Goal: Transaction & Acquisition: Obtain resource

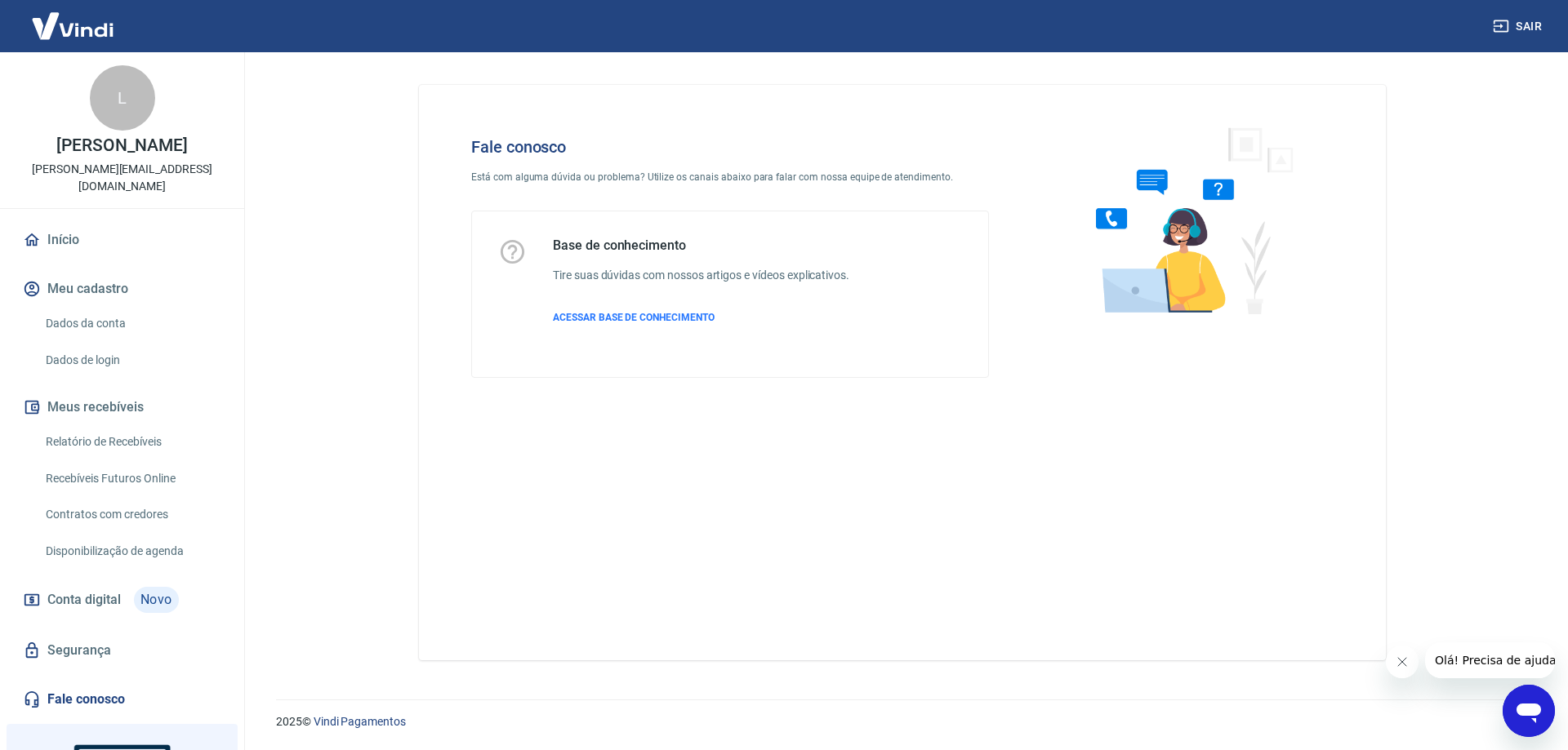
click at [109, 425] on link "Relatório de Recebíveis" at bounding box center [132, 442] width 186 height 34
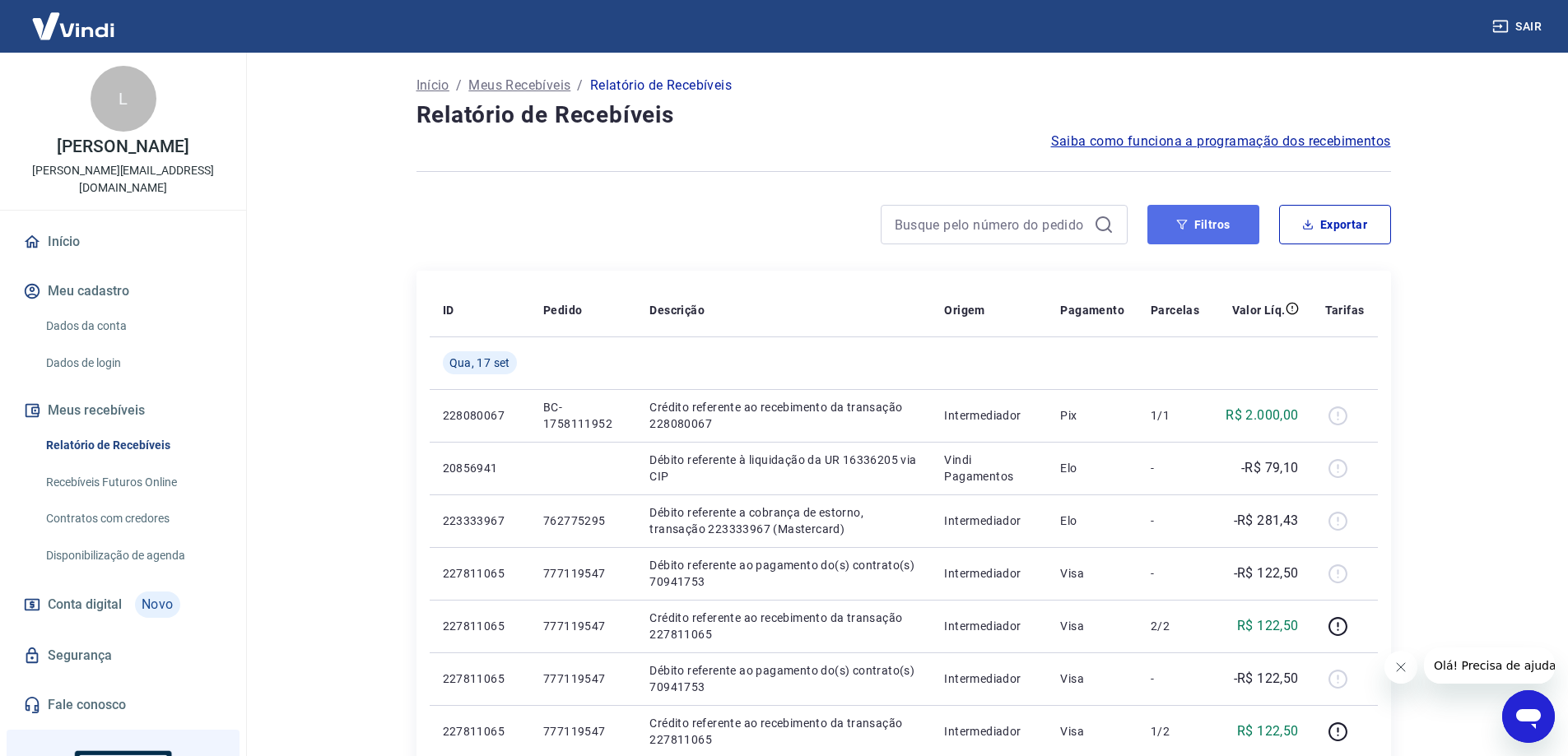
click at [1192, 223] on button "Filtros" at bounding box center [1203, 225] width 112 height 40
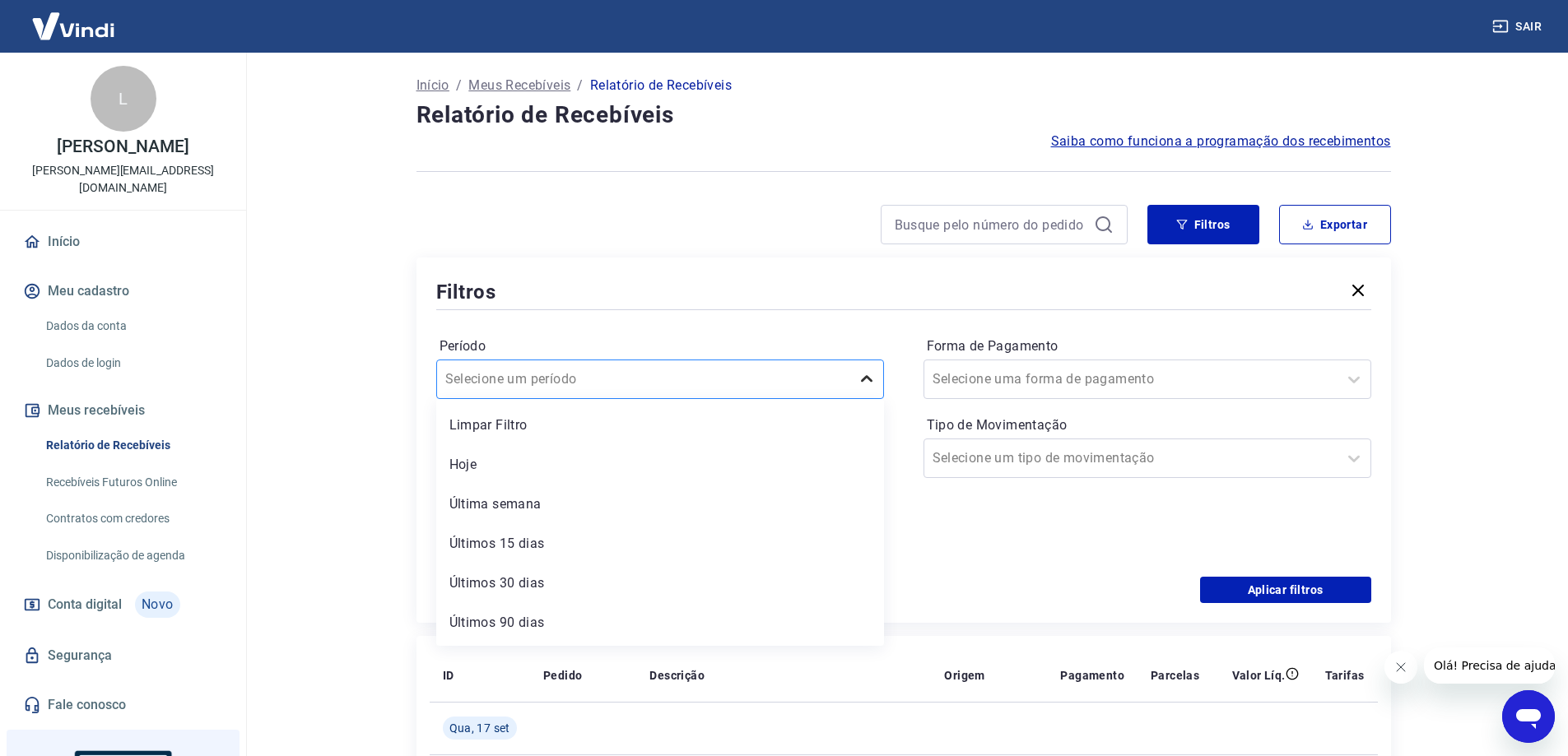
click at [870, 378] on icon at bounding box center [867, 379] width 20 height 20
click at [581, 582] on div "Últimos 90 dias" at bounding box center [660, 587] width 448 height 33
click at [617, 373] on div at bounding box center [643, 379] width 397 height 23
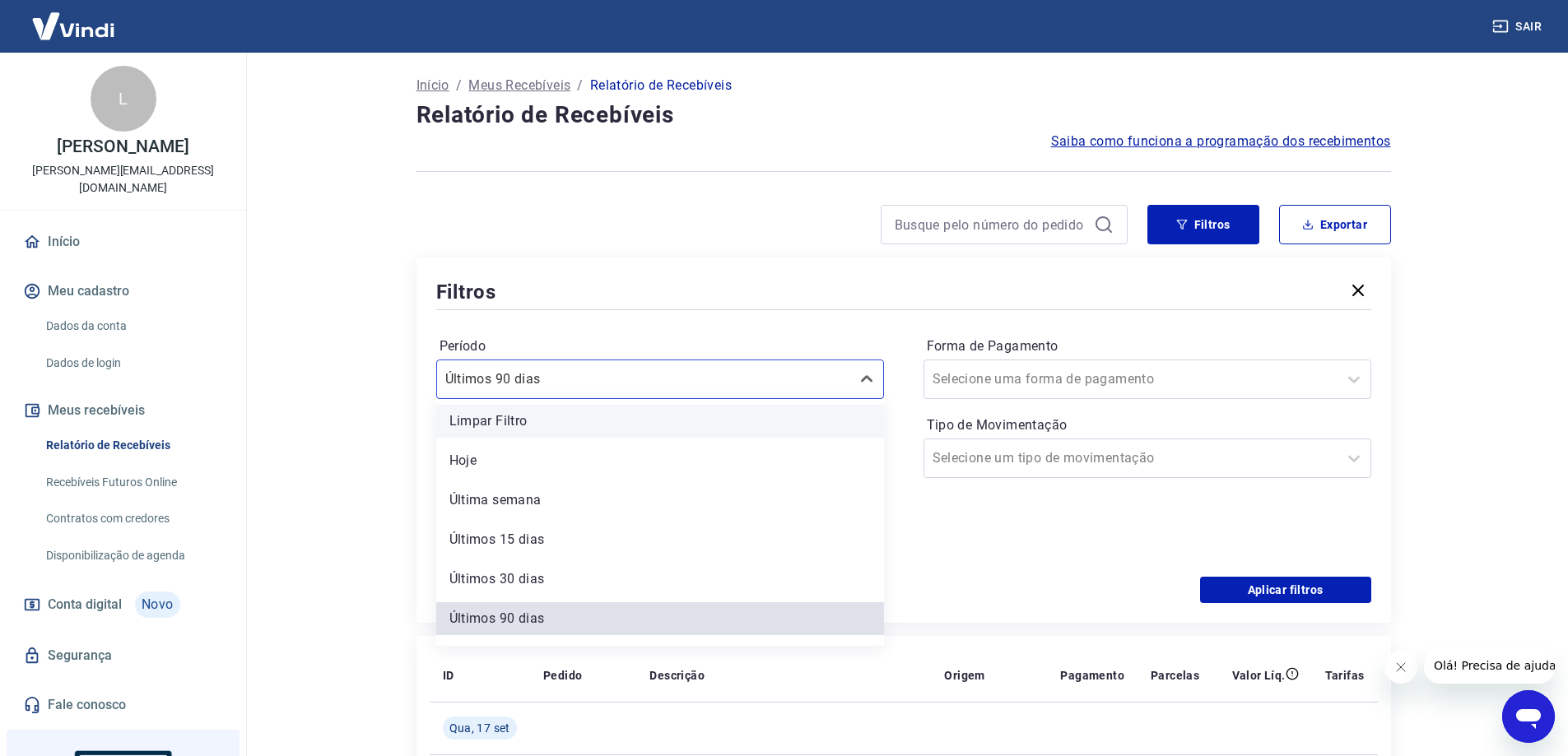
click at [701, 432] on div "Limpar Filtro" at bounding box center [660, 421] width 448 height 33
click at [705, 423] on p "Período personalizado" at bounding box center [660, 422] width 448 height 20
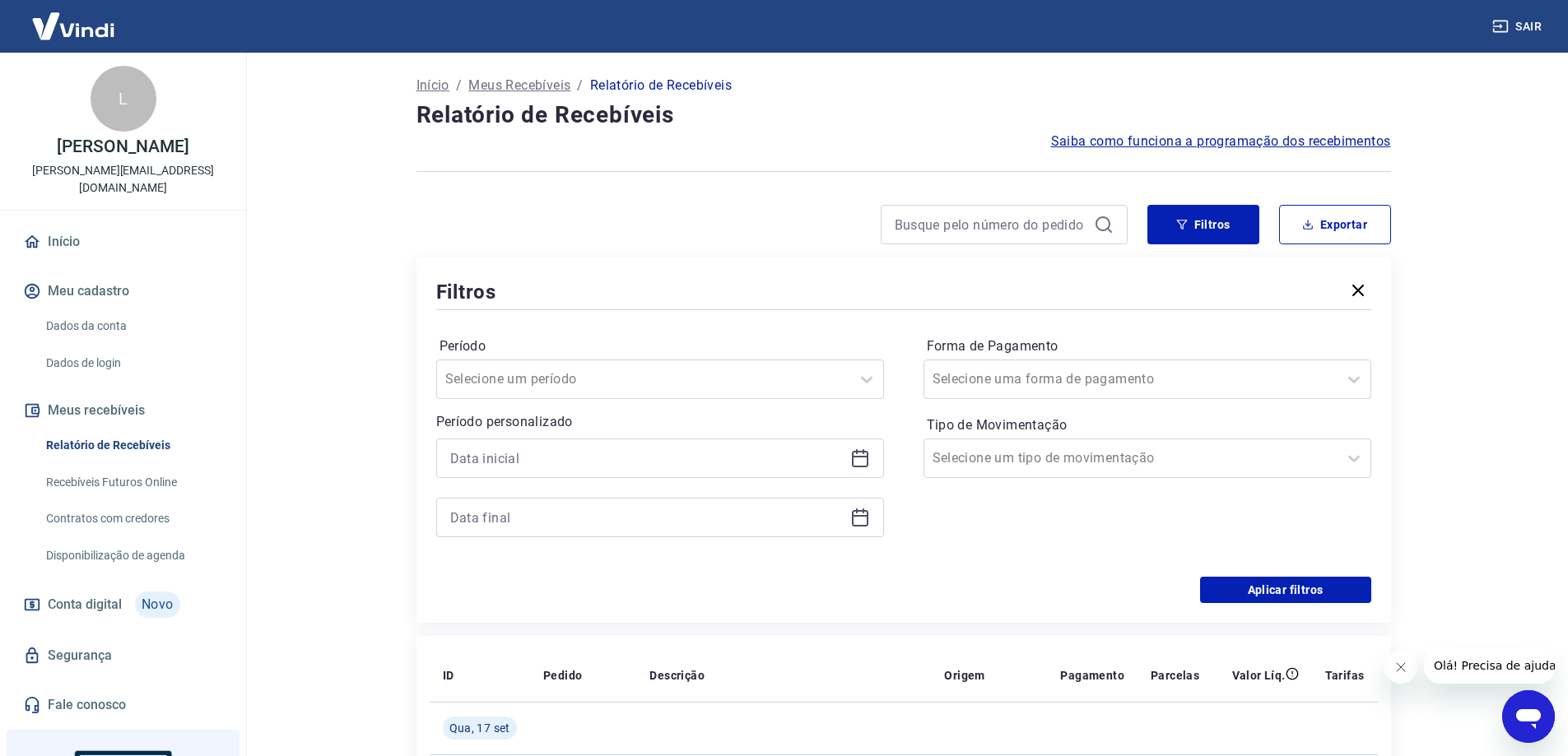
click at [763, 420] on p "Período personalizado" at bounding box center [660, 422] width 448 height 20
click at [862, 467] on icon at bounding box center [860, 459] width 16 height 16
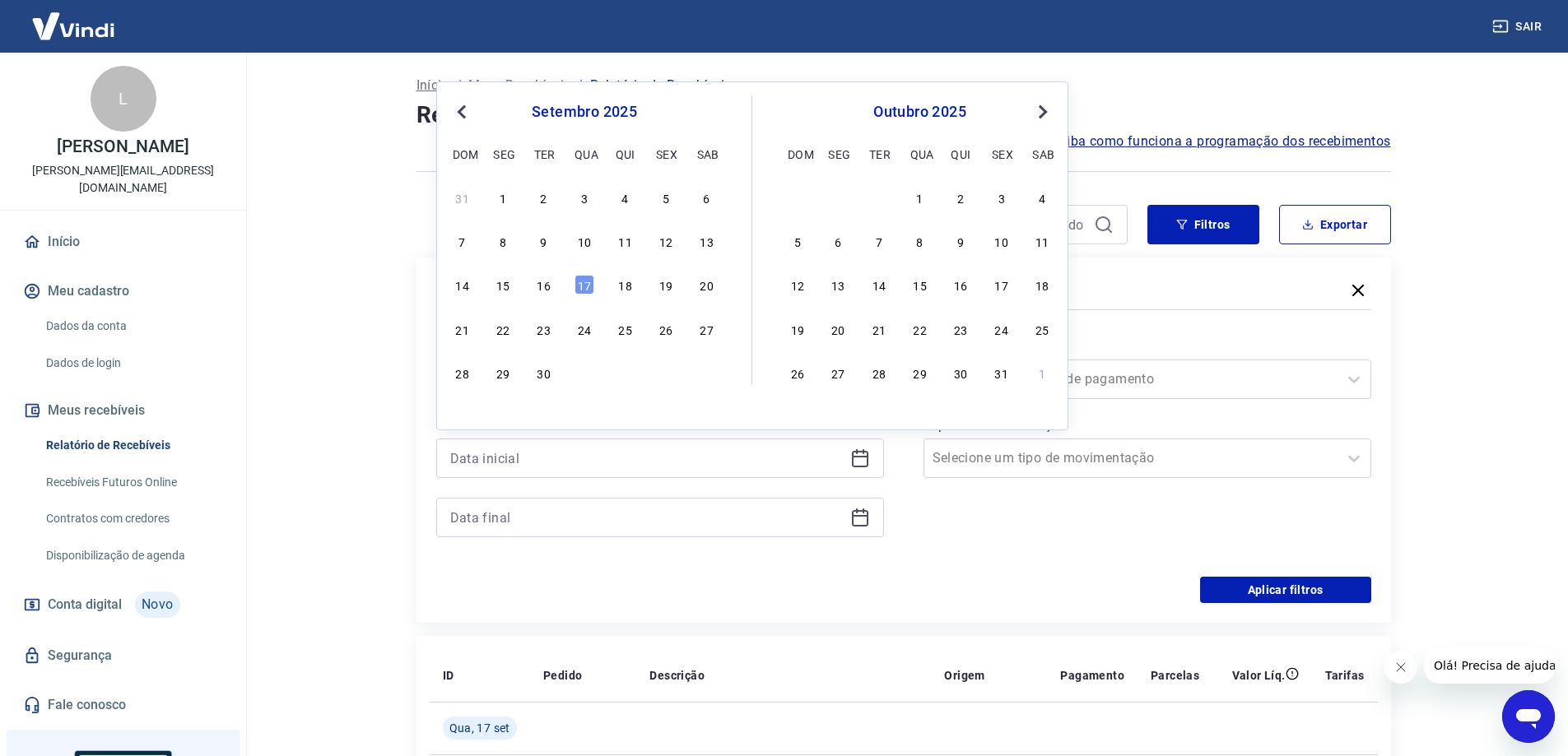
click at [464, 109] on span "Previous Month" at bounding box center [464, 111] width 0 height 19
click at [667, 192] on div "1" at bounding box center [666, 198] width 20 height 20
type input "01/08/2025"
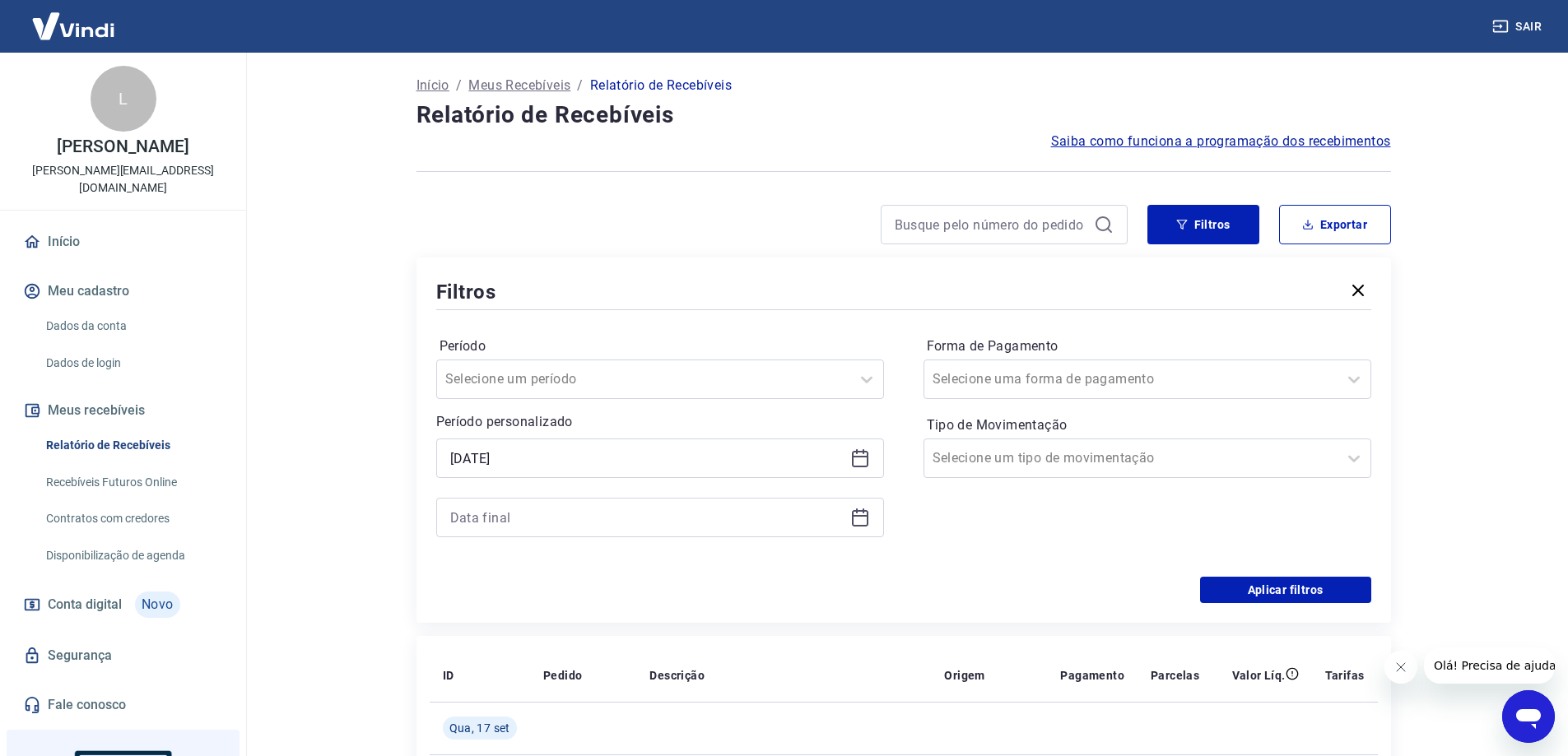
click at [859, 510] on icon at bounding box center [860, 519] width 16 height 16
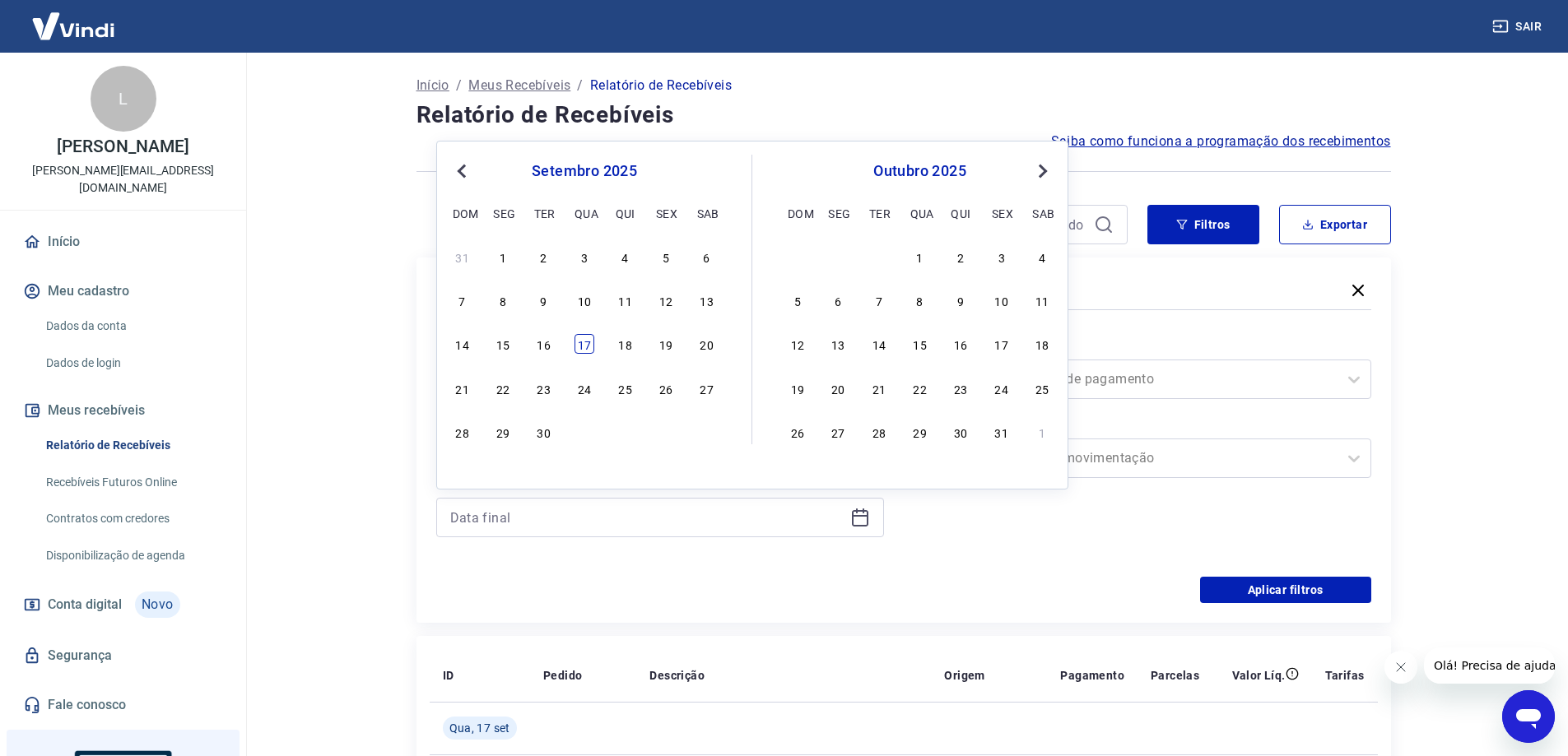
click at [589, 344] on div "17" at bounding box center [585, 344] width 20 height 20
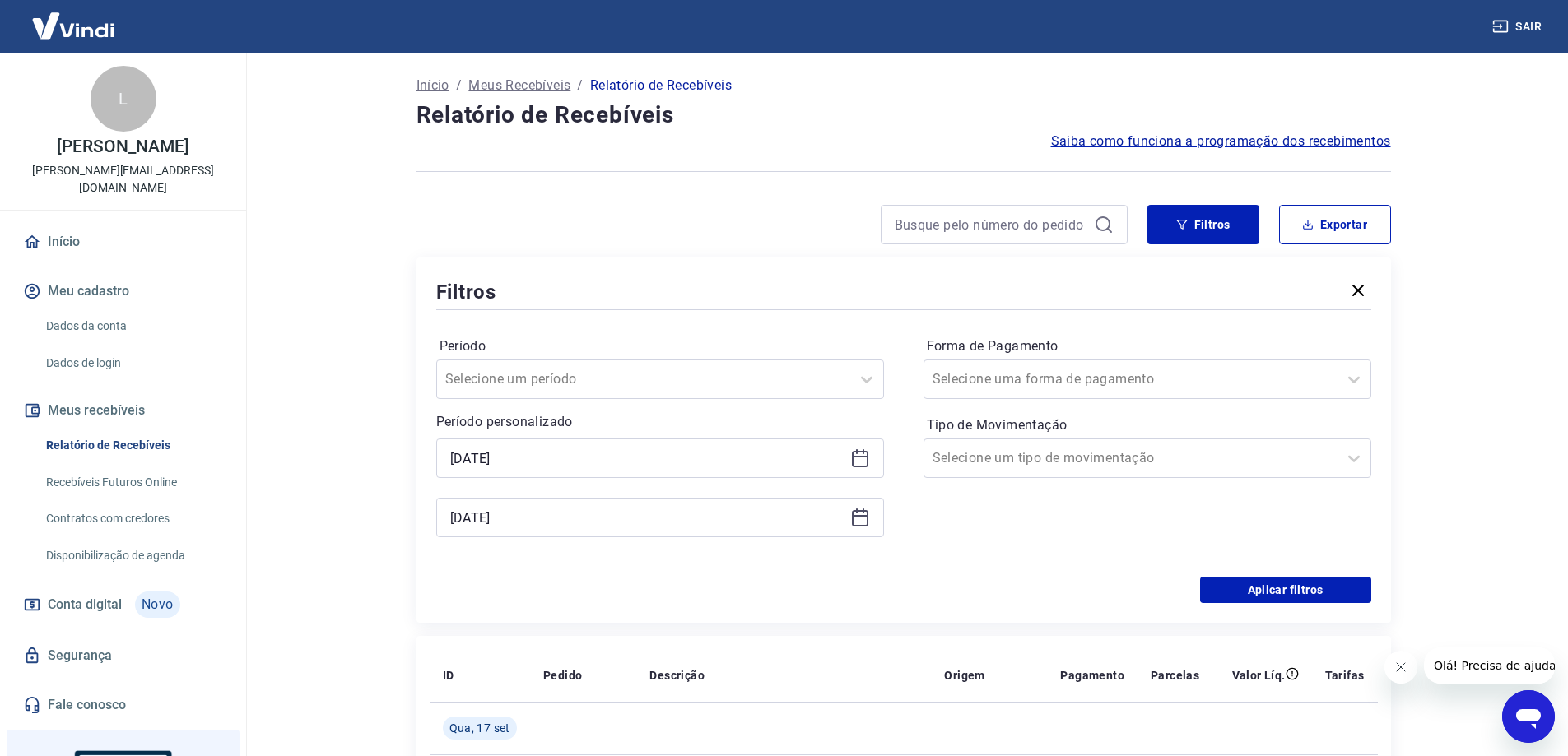
type input "17/09/2025"
click at [1259, 586] on button "Aplicar filtros" at bounding box center [1286, 590] width 172 height 26
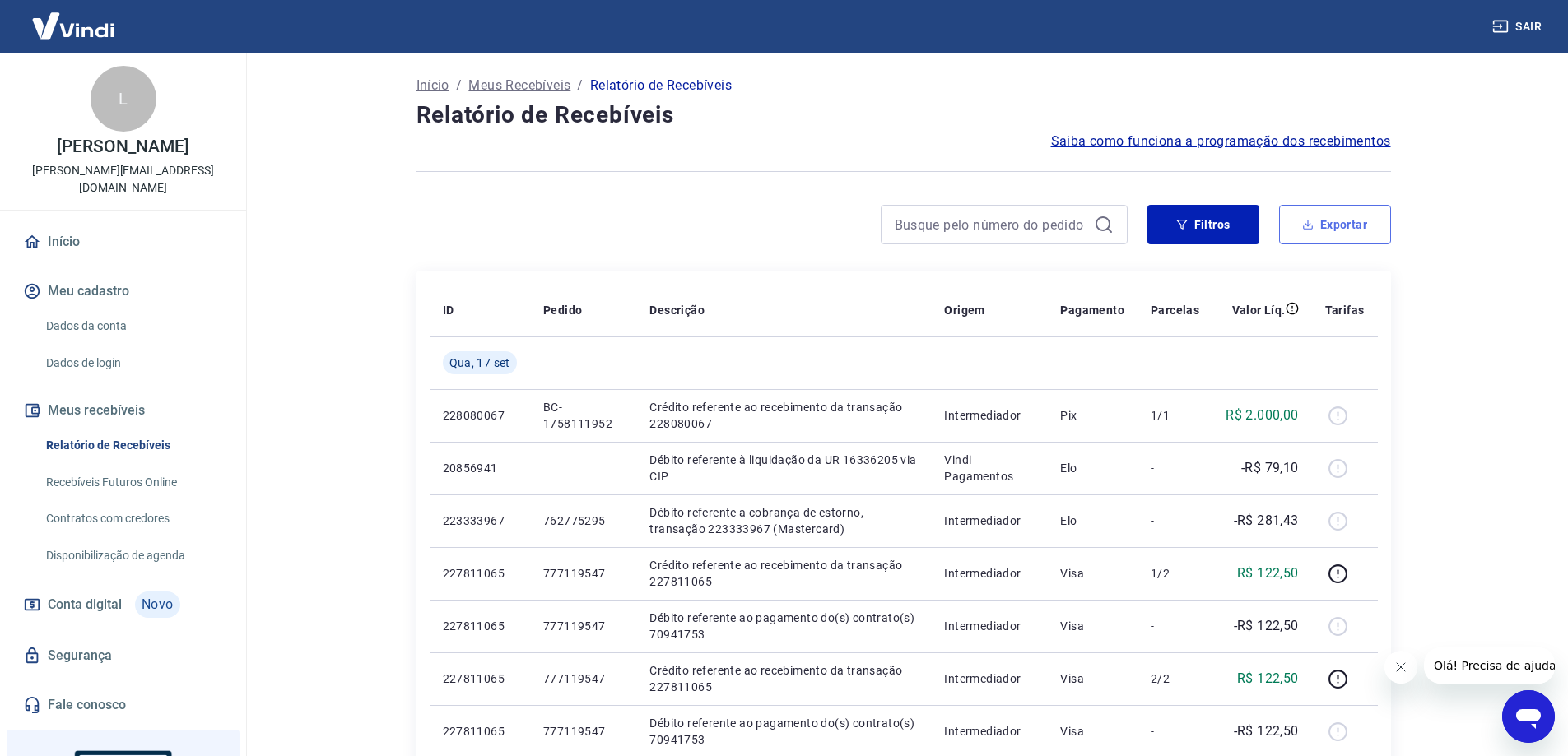
click at [1330, 224] on button "Exportar" at bounding box center [1335, 225] width 112 height 40
type input "01/08/2025"
type input "17/09/2025"
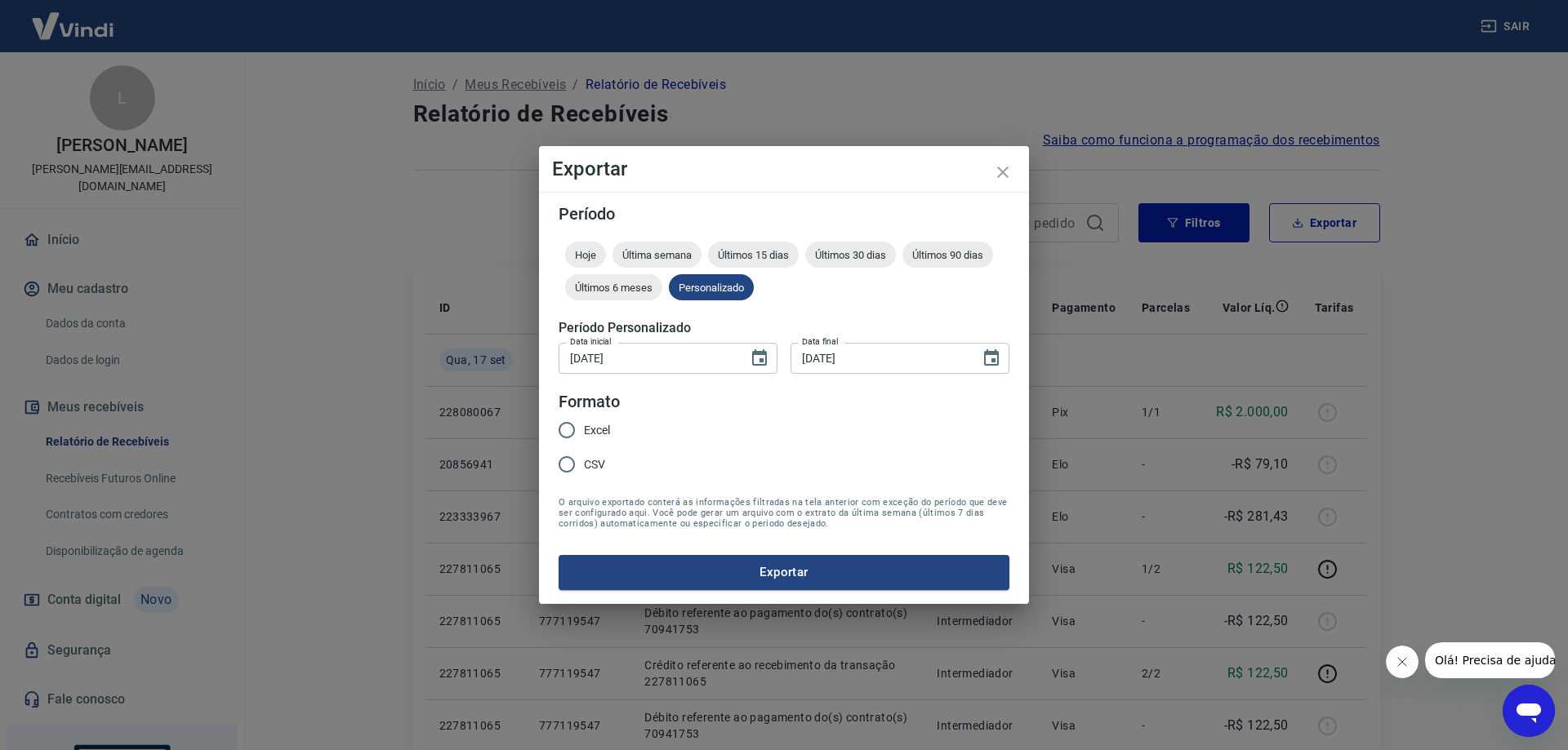
click at [565, 429] on input "Excel" at bounding box center [567, 430] width 34 height 34
radio input "true"
click at [854, 568] on button "Exportar" at bounding box center [784, 573] width 451 height 34
click at [999, 177] on icon "close" at bounding box center [1003, 173] width 11 height 11
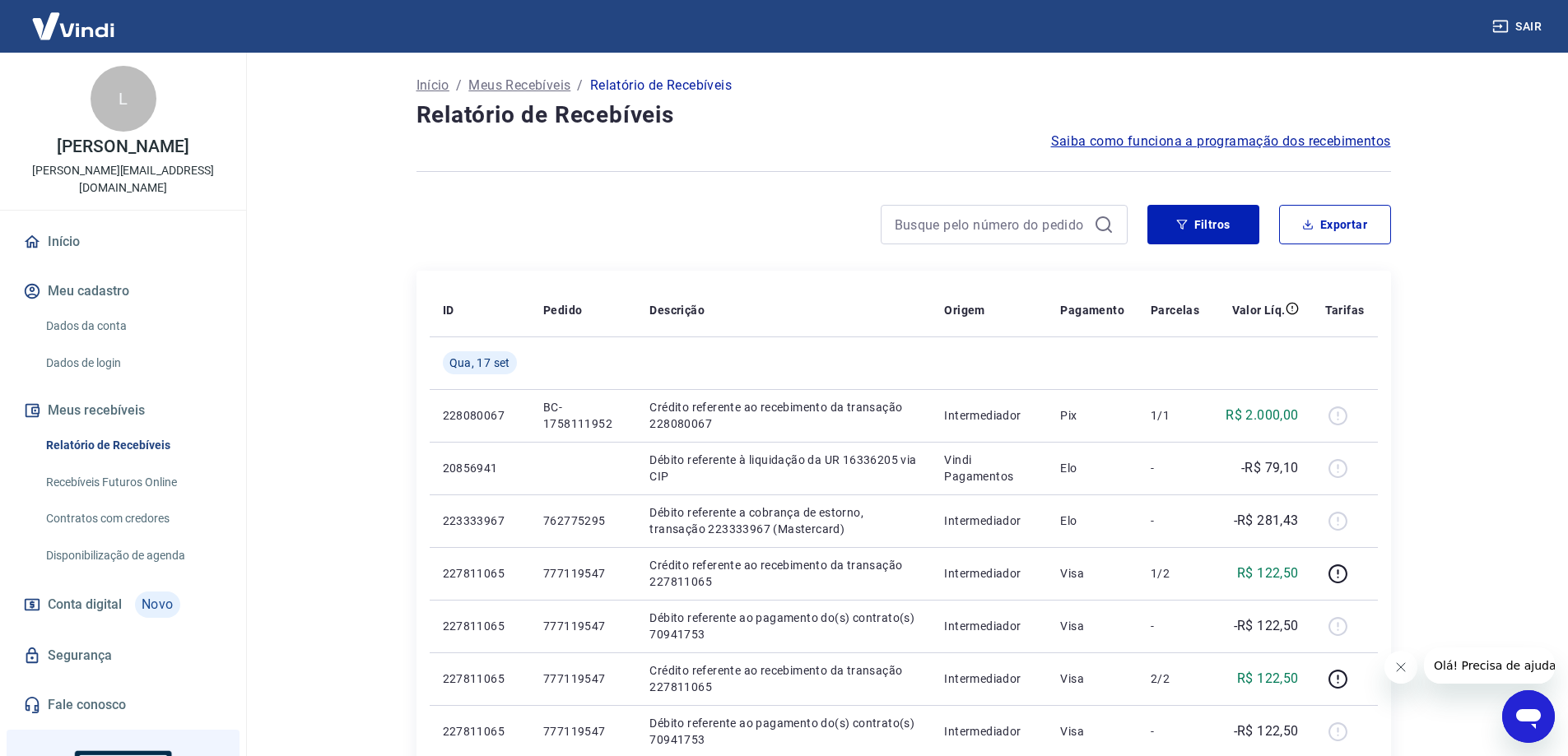
click at [75, 223] on link "Início" at bounding box center [123, 242] width 207 height 36
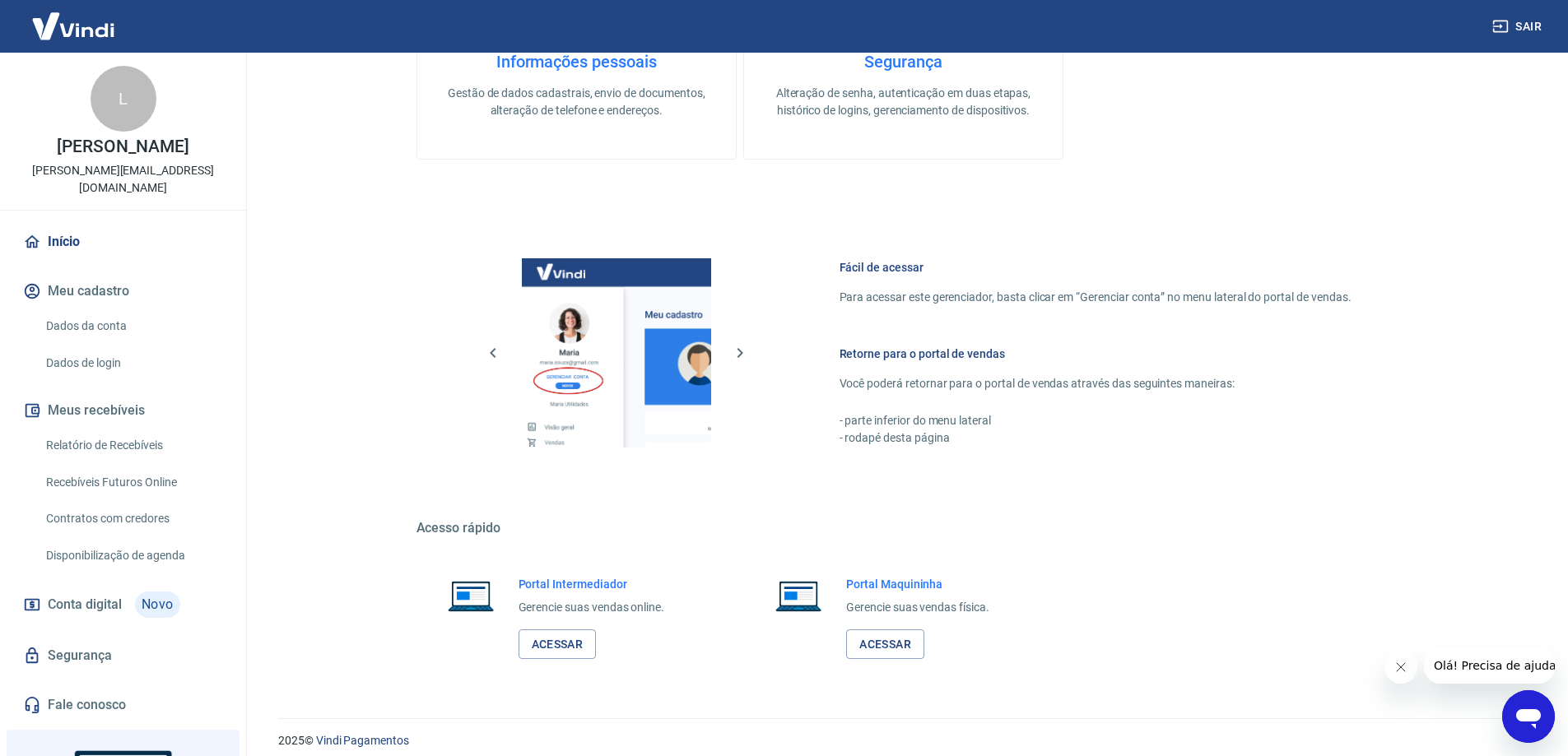
scroll to position [697, 0]
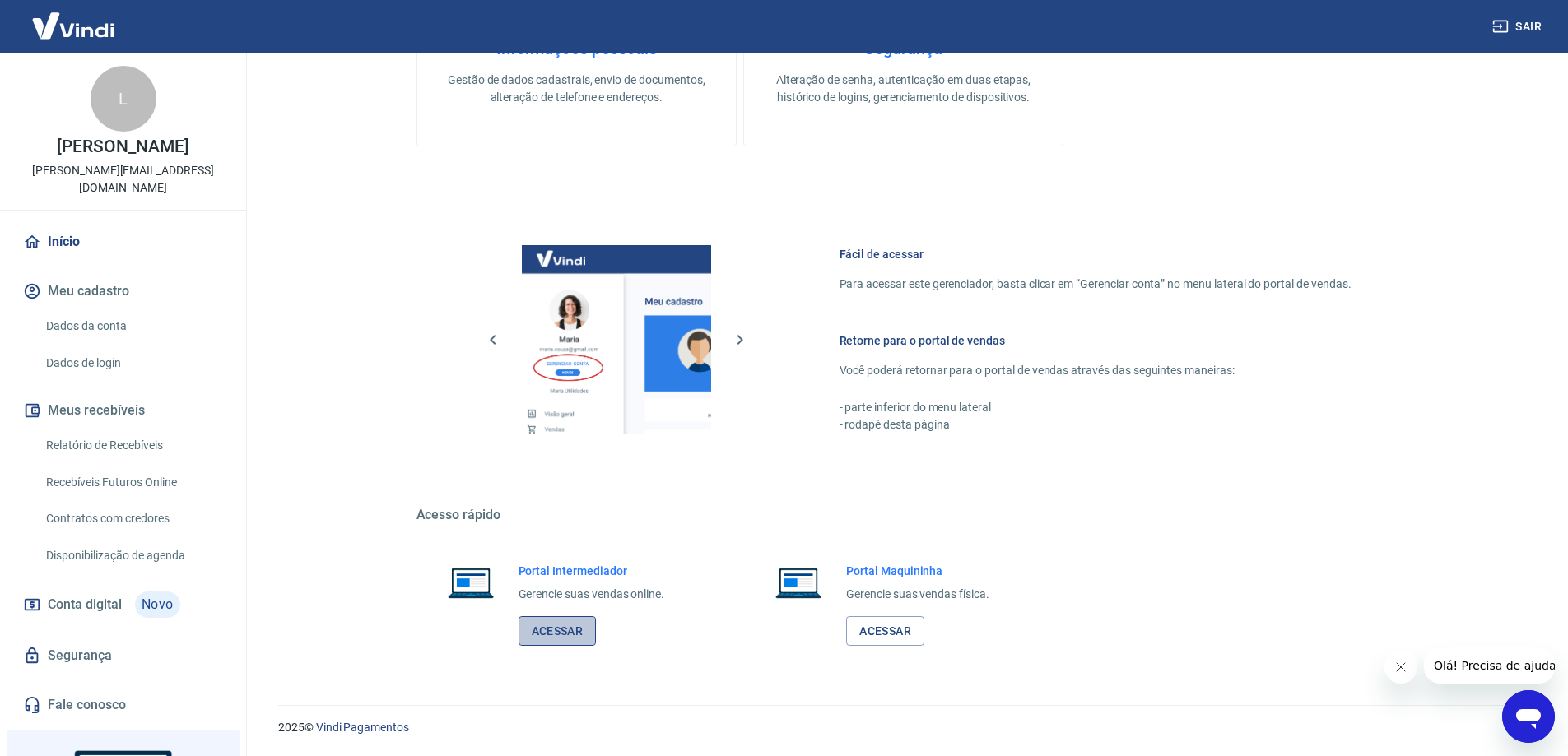
click at [548, 627] on link "Acessar" at bounding box center [558, 632] width 78 height 31
